Goal: Information Seeking & Learning: Learn about a topic

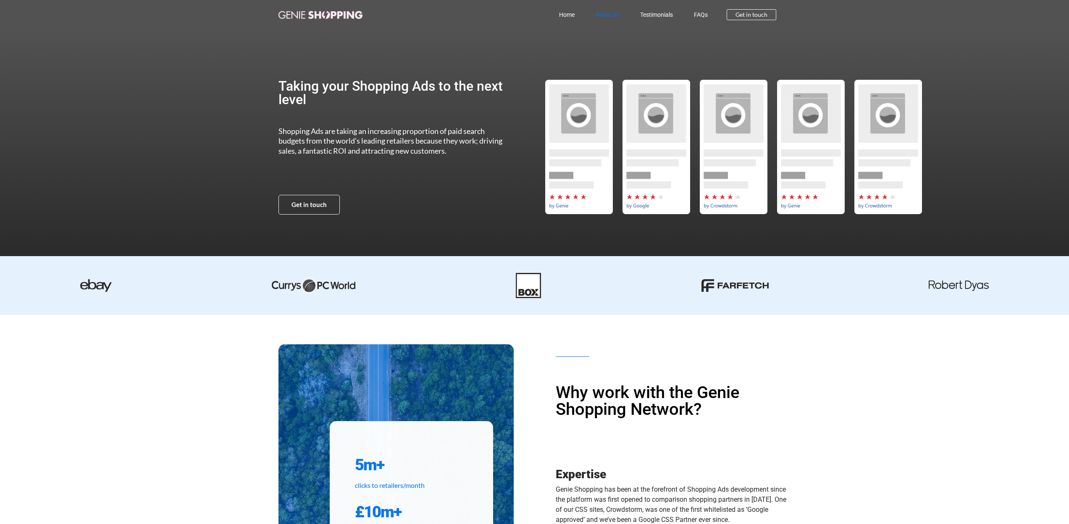
click at [603, 18] on link "About us" at bounding box center [607, 14] width 45 height 19
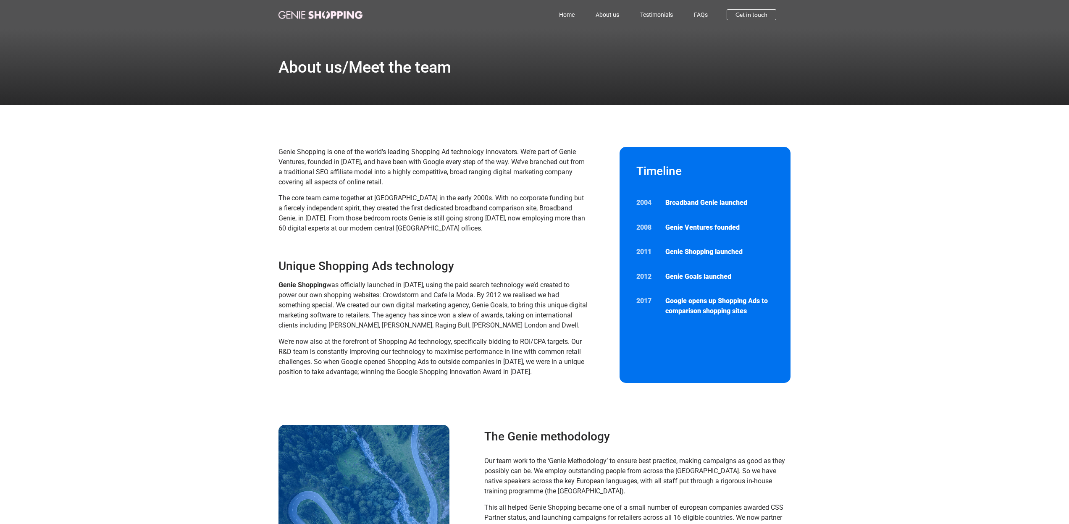
scroll to position [127, 0]
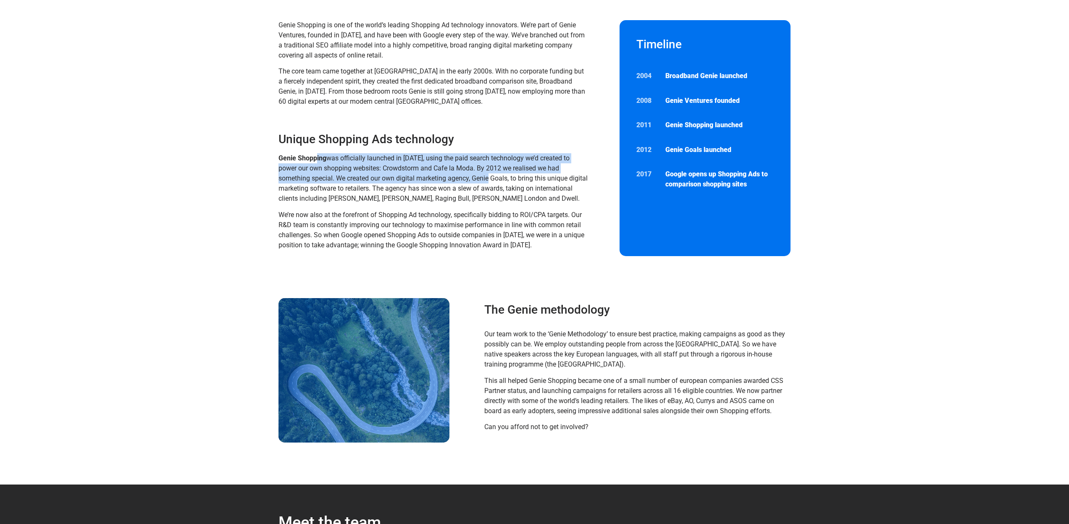
drag, startPoint x: 318, startPoint y: 154, endPoint x: 499, endPoint y: 176, distance: 182.3
click at [499, 176] on p "Genie Shopping was officially launched in [DATE], using the paid search technol…" at bounding box center [433, 178] width 310 height 50
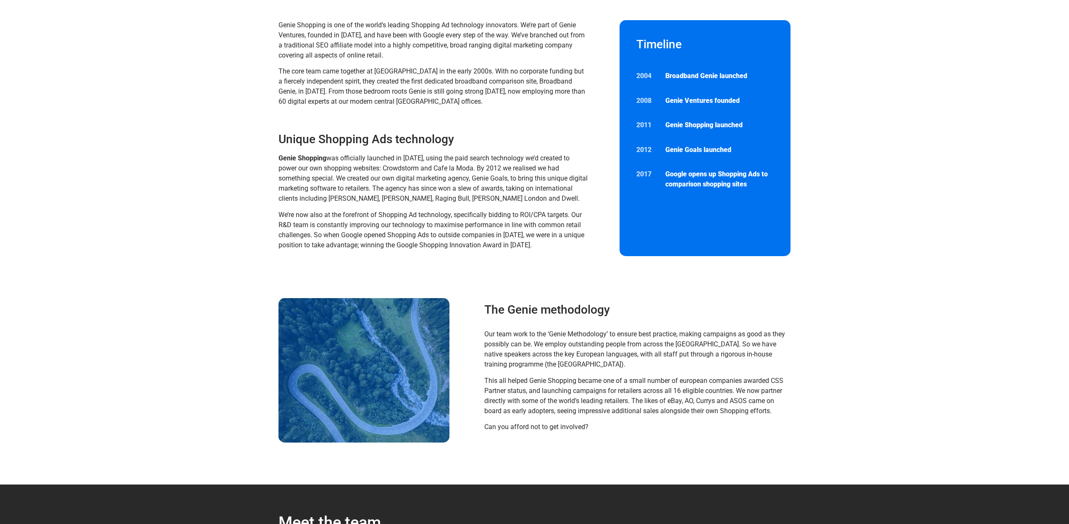
click at [276, 201] on section "Genie Shopping is one of the world’s leading Shopping Ad technology innovators.…" at bounding box center [534, 138] width 1069 height 320
drag, startPoint x: 312, startPoint y: 163, endPoint x: 335, endPoint y: 167, distance: 22.7
click at [312, 163] on p "Genie Shopping was officially launched in [DATE], using the paid search technol…" at bounding box center [433, 178] width 310 height 50
drag, startPoint x: 506, startPoint y: 168, endPoint x: 514, endPoint y: 171, distance: 9.0
click at [514, 171] on span "was officially launched in [DATE], using the paid search technology we’d create…" at bounding box center [432, 178] width 309 height 48
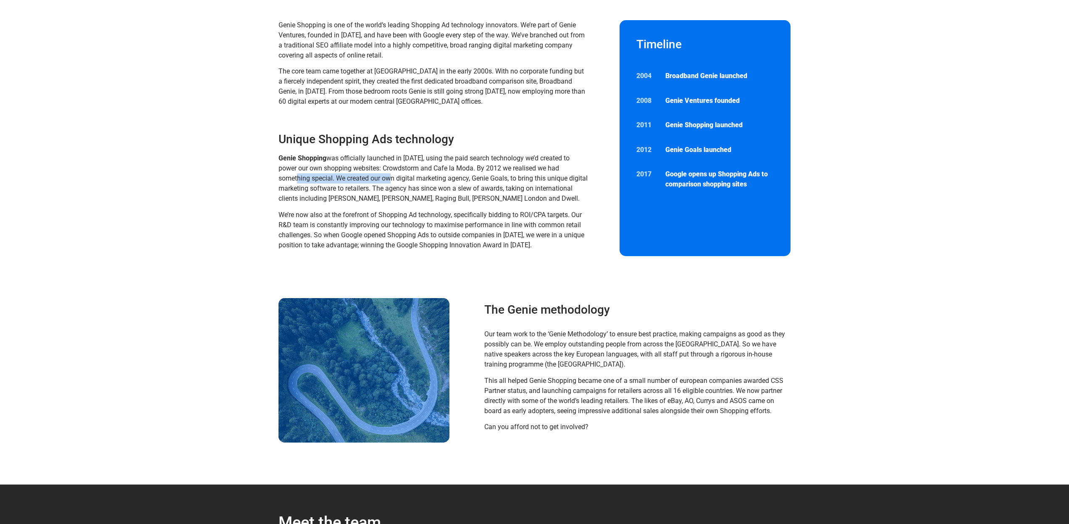
click at [409, 184] on p "Genie Shopping was officially launched in [DATE], using the paid search technol…" at bounding box center [433, 178] width 310 height 50
click at [446, 192] on p "Genie Shopping was officially launched in [DATE], using the paid search technol…" at bounding box center [433, 178] width 310 height 50
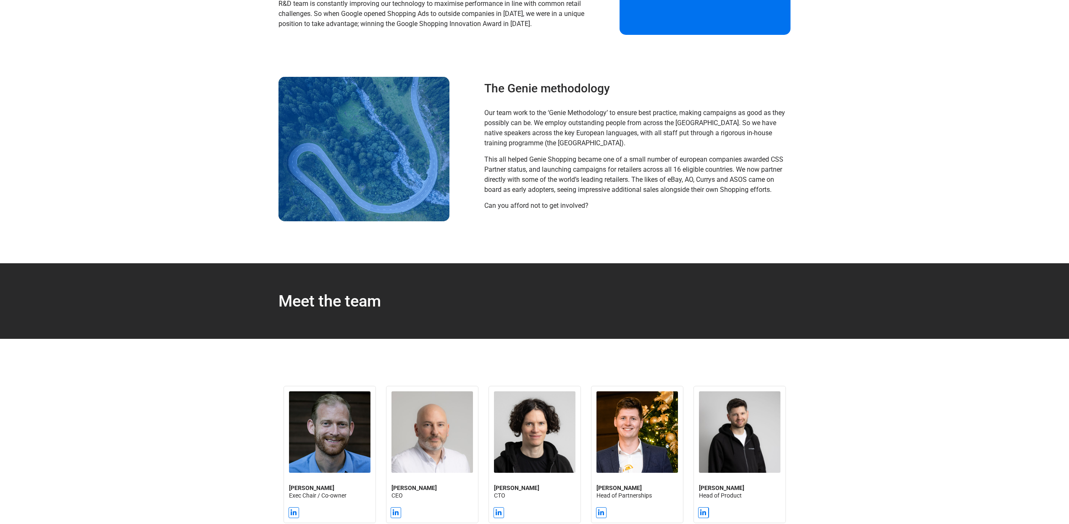
click at [580, 209] on div "Our team work to the ‘Genie Methodology’ to ensure best practice, making campai…" at bounding box center [635, 159] width 302 height 103
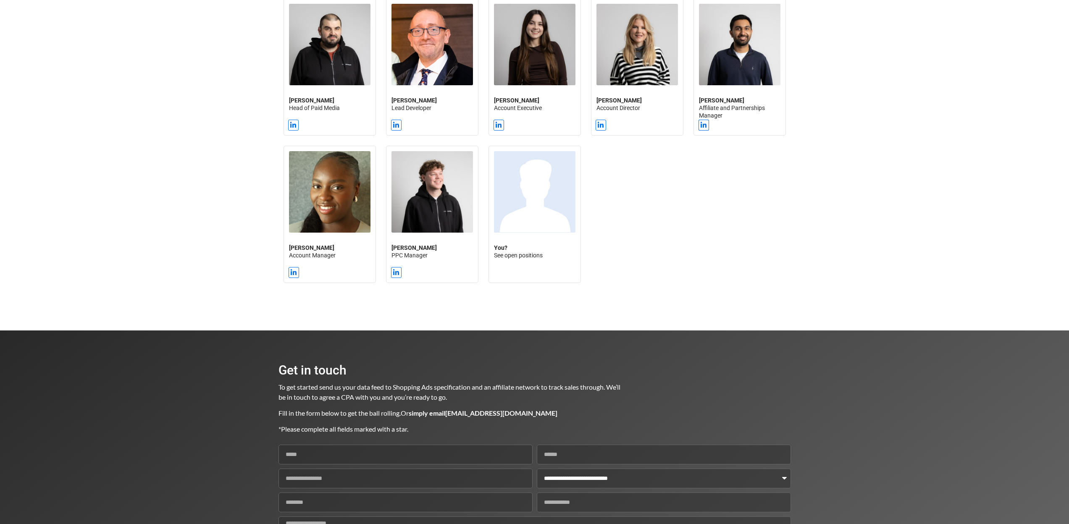
scroll to position [1018, 0]
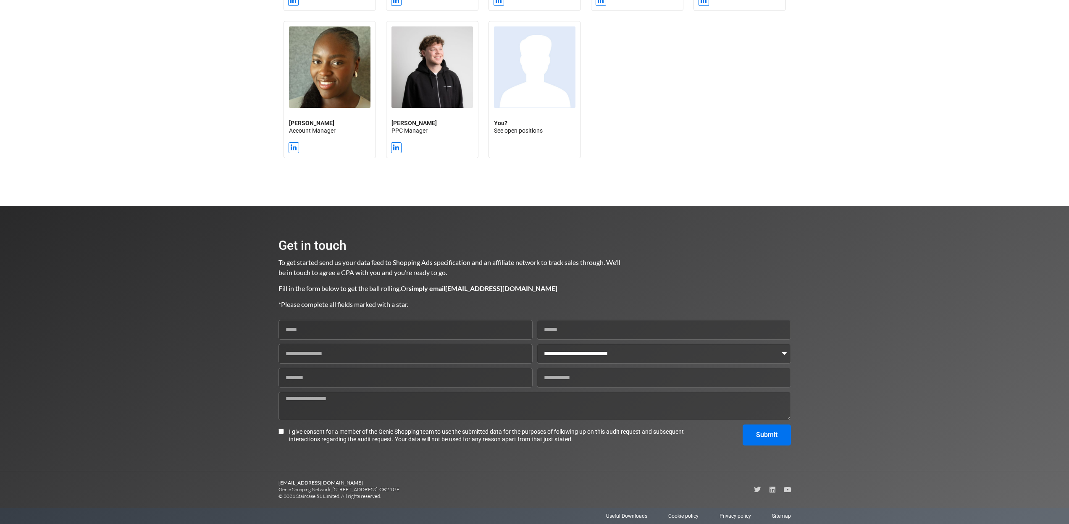
click at [711, 351] on select "**********" at bounding box center [664, 354] width 254 height 20
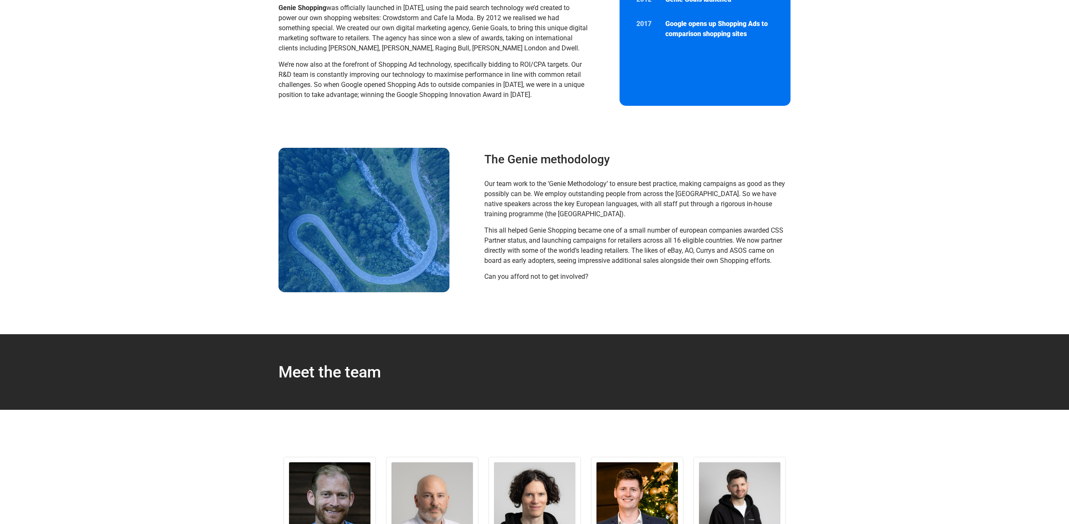
scroll to position [234, 0]
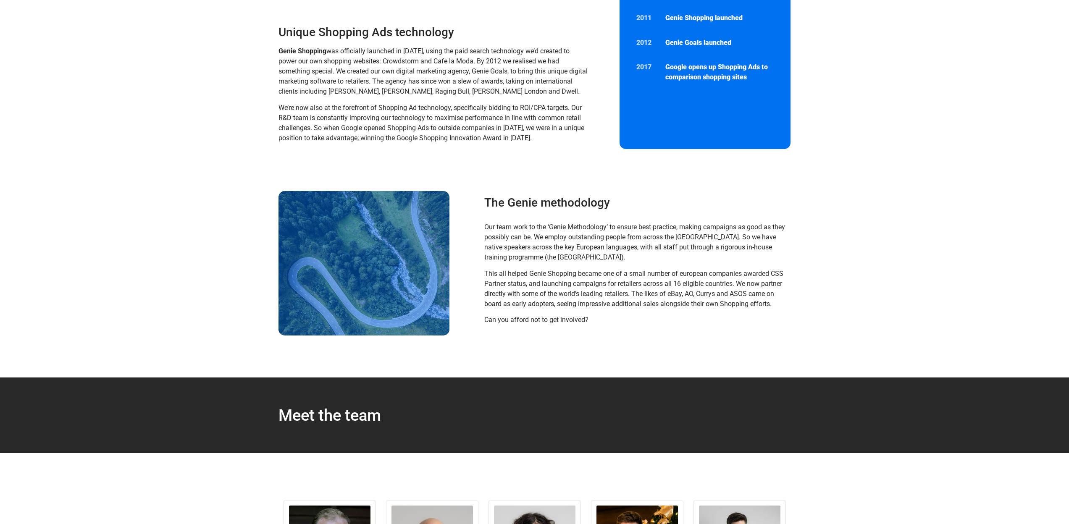
click at [511, 237] on span "Our team work to the ‘Genie Methodology’ to ensure best practice, making campai…" at bounding box center [634, 242] width 301 height 38
drag, startPoint x: 491, startPoint y: 227, endPoint x: 617, endPoint y: 242, distance: 126.9
click at [617, 242] on p "Our team work to the ‘Genie Methodology’ to ensure best practice, making campai…" at bounding box center [635, 242] width 302 height 40
drag, startPoint x: 656, startPoint y: 238, endPoint x: 722, endPoint y: 238, distance: 66.8
click at [722, 238] on span "Our team work to the ‘Genie Methodology’ to ensure best practice, making campai…" at bounding box center [634, 242] width 301 height 38
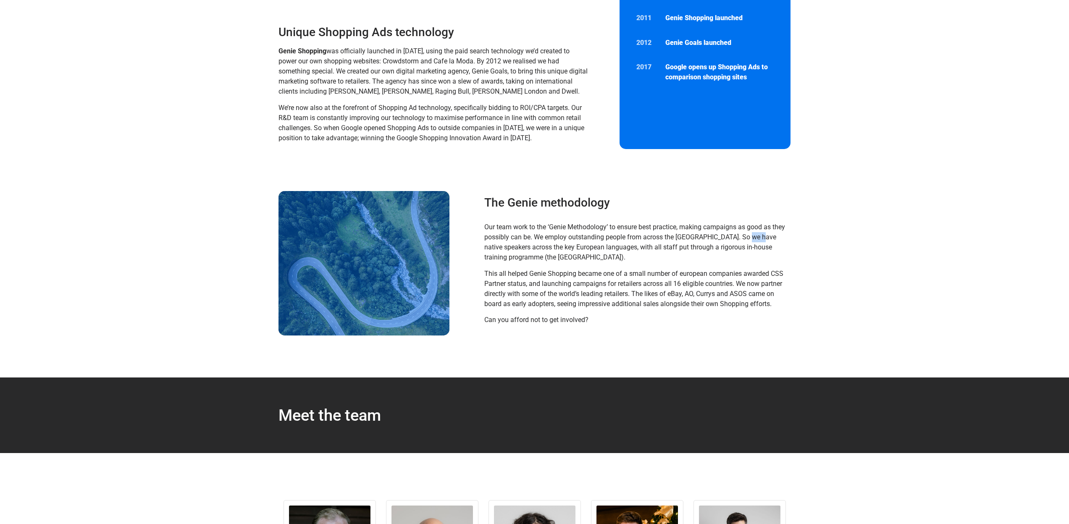
drag, startPoint x: 485, startPoint y: 249, endPoint x: 499, endPoint y: 244, distance: 14.7
click at [499, 244] on span "Our team work to the ‘Genie Methodology’ to ensure best practice, making campai…" at bounding box center [634, 242] width 301 height 38
drag, startPoint x: 618, startPoint y: 242, endPoint x: 753, endPoint y: 253, distance: 135.6
click at [753, 253] on p "Our team work to the ‘Genie Methodology’ to ensure best practice, making campai…" at bounding box center [635, 242] width 302 height 40
drag, startPoint x: 483, startPoint y: 274, endPoint x: 703, endPoint y: 275, distance: 220.1
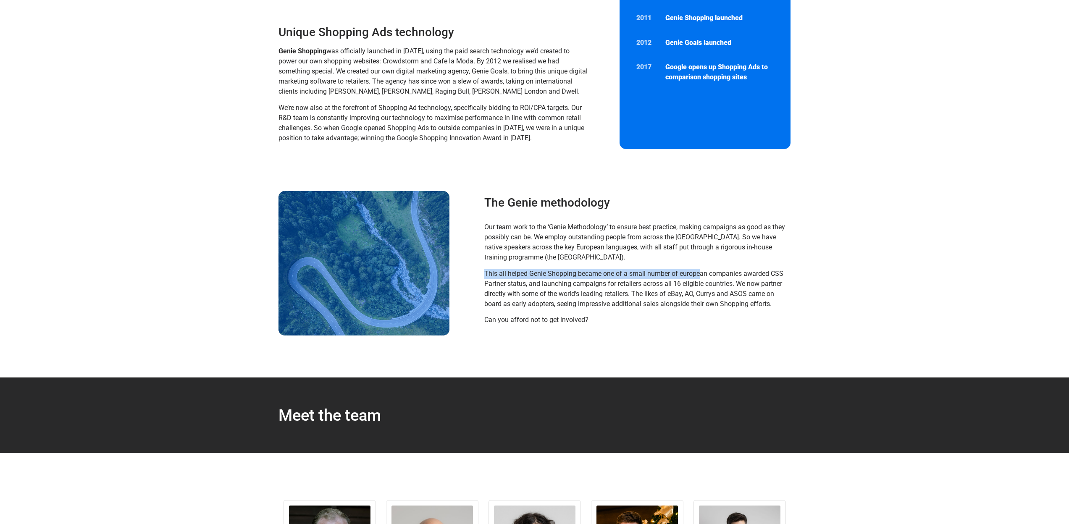
click at [703, 275] on div "The Genie methodology Our team work to the ‘Genie Methodology’ to ensure best p…" at bounding box center [635, 263] width 310 height 144
click at [591, 309] on p "This all helped Genie Shopping became one of a small number of european compani…" at bounding box center [635, 289] width 302 height 40
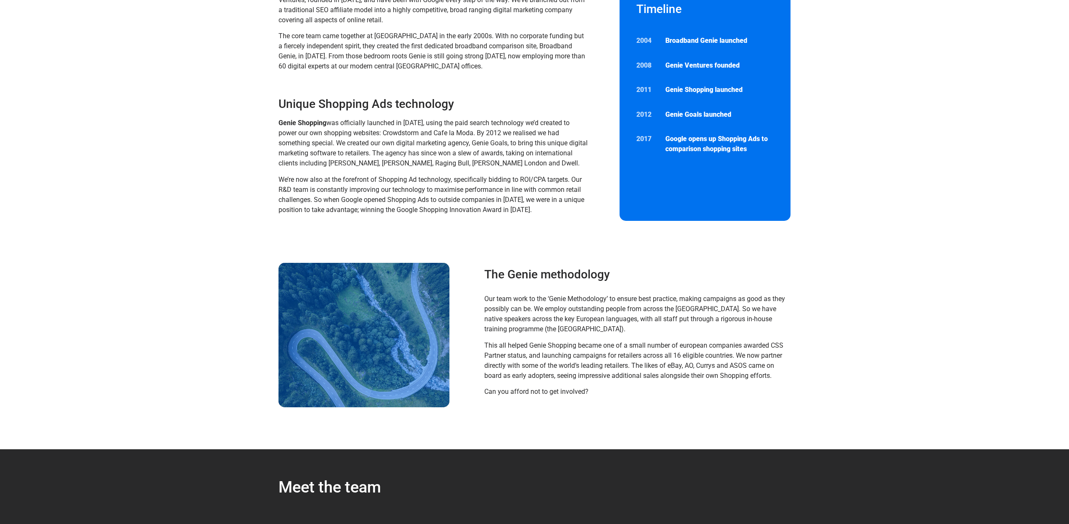
scroll to position [178, 0]
